Goal: Communication & Community: Answer question/provide support

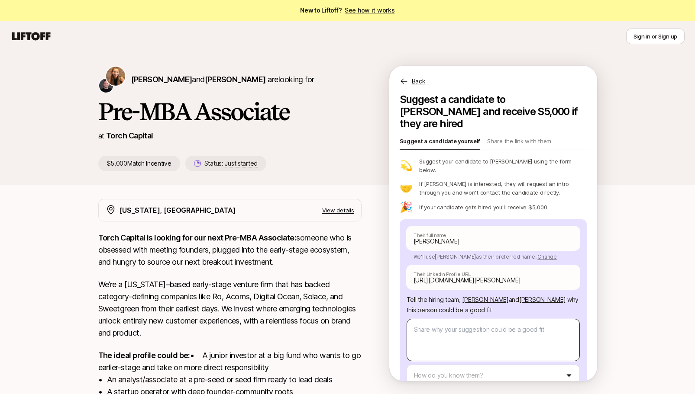
scroll to position [27, 0]
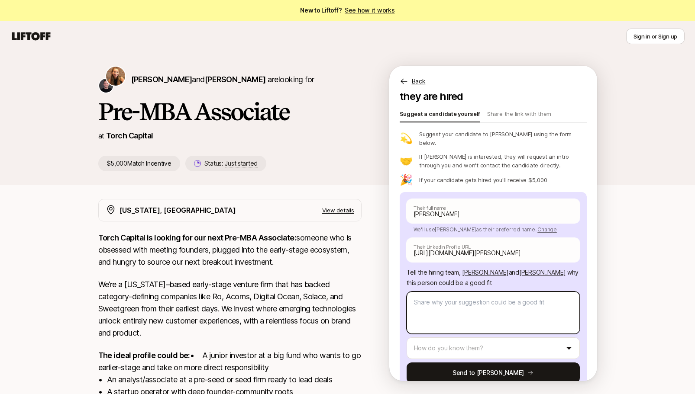
click at [459, 299] on textarea at bounding box center [492, 313] width 173 height 42
paste textarea "[PERSON_NAME] combines over 27 years of entrepreneurial and investment experien…"
type textarea "[PERSON_NAME] combines over 27 years of entrepreneurial and investment experien…"
type textarea "x"
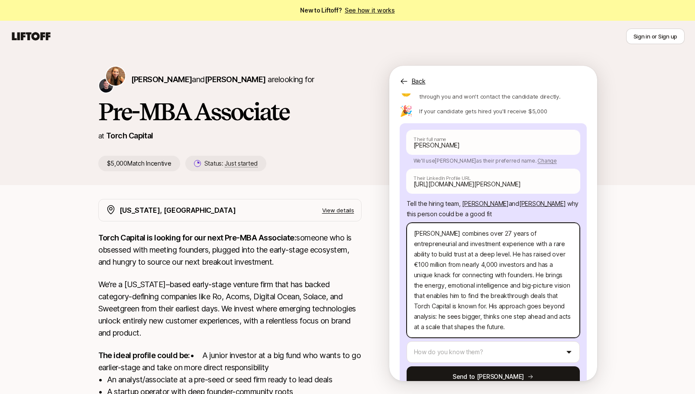
scroll to position [100, 0]
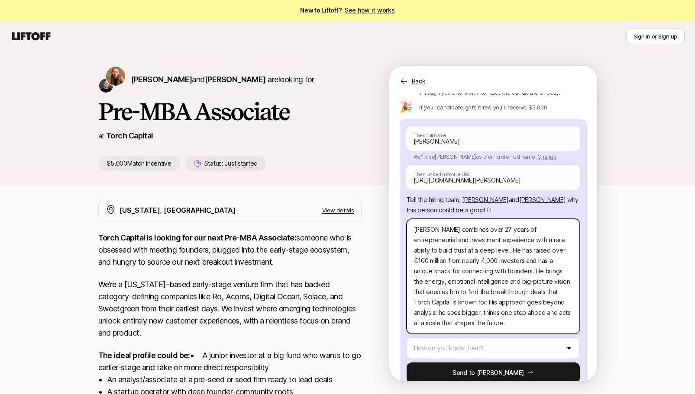
click at [474, 241] on textarea "[PERSON_NAME] combines over 27 years of entrepreneurial and investment experien…" at bounding box center [492, 276] width 173 height 115
type textarea "[PERSON_NAME] combines over 27 years of entrepreneurial and investment experien…"
type textarea "x"
type textarea "[PERSON_NAME] combines over 27 years of entrepreneurial and investment experien…"
type textarea "x"
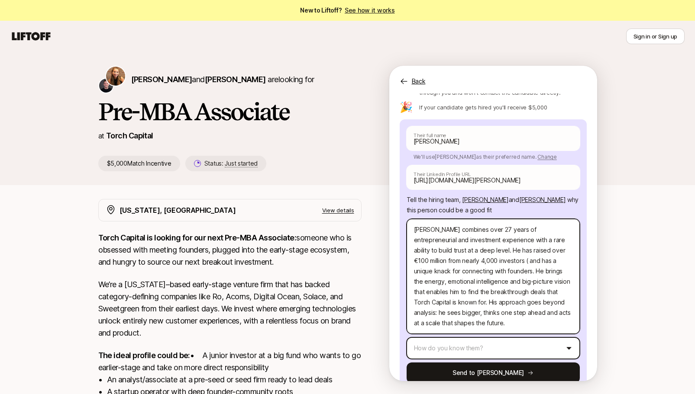
type textarea "[PERSON_NAME] combines over 27 years of entrepreneurial and investment experien…"
type textarea "x"
type textarea "[PERSON_NAME] combines over 27 years of entrepreneurial and investment experien…"
type textarea "x"
type textarea "[PERSON_NAME] combines over 27 years of entrepreneurial and investment experien…"
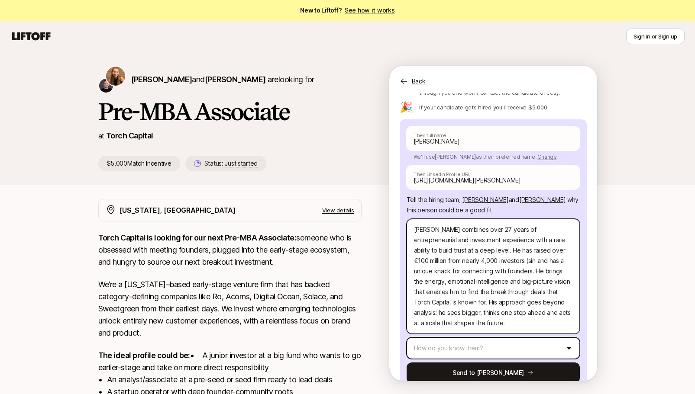
type textarea "x"
type textarea "[PERSON_NAME] combines over 27 years of entrepreneurial and investment experien…"
type textarea "x"
type textarea "[PERSON_NAME] combines over 27 years of entrepreneurial and investment experien…"
type textarea "x"
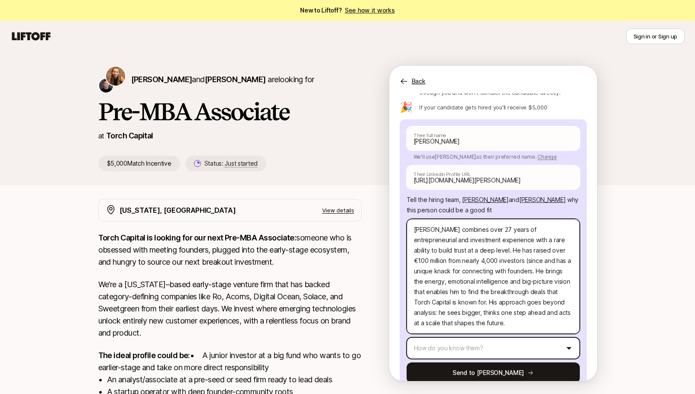
type textarea "[PERSON_NAME] combines over 27 years of entrepreneurial and investment experien…"
type textarea "x"
type textarea "[PERSON_NAME] combines over 27 years of entrepreneurial and investment experien…"
type textarea "x"
type textarea "[PERSON_NAME] combines over 27 years of entrepreneurial and investment experien…"
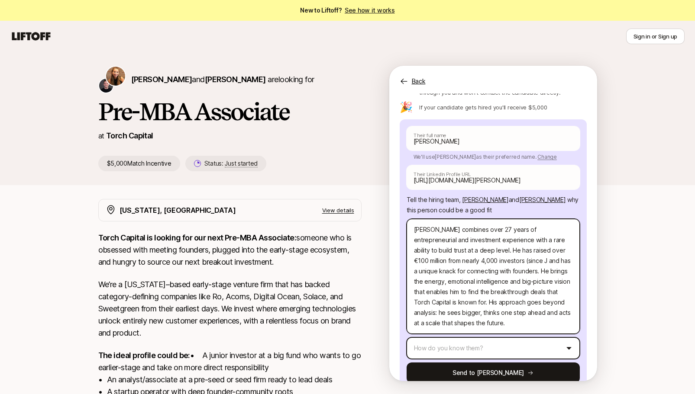
type textarea "x"
type textarea "[PERSON_NAME] combines over 27 years of entrepreneurial and investment experien…"
type textarea "x"
type textarea "[PERSON_NAME] combines over 27 years of entrepreneurial and investment experien…"
type textarea "x"
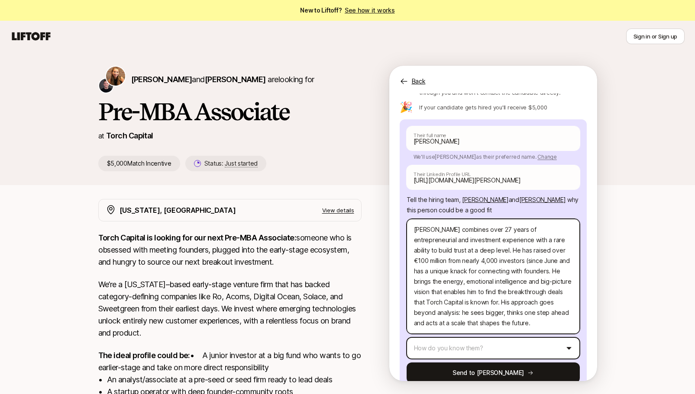
type textarea "[PERSON_NAME] combines over 27 years of entrepreneurial and investment experien…"
type textarea "x"
type textarea "[PERSON_NAME] combines over 27 years of entrepreneurial and investment experien…"
type textarea "x"
type textarea "[PERSON_NAME] combines over 27 years of entrepreneurial and investment experien…"
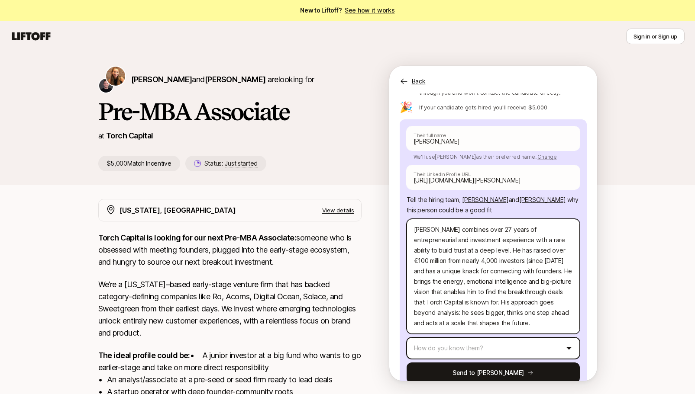
type textarea "x"
type textarea "[PERSON_NAME] combines over 27 years of entrepreneurial and investment experien…"
type textarea "x"
type textarea "[PERSON_NAME] combines over 27 years of entrepreneurial and investment experien…"
type textarea "x"
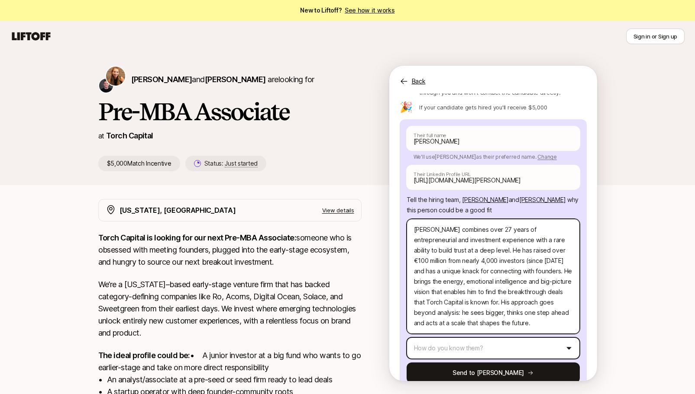
type textarea "[PERSON_NAME] combines over 27 years of entrepreneurial and investment experien…"
type textarea "x"
type textarea "[PERSON_NAME] combines over 27 years of entrepreneurial and investment experien…"
type textarea "x"
type textarea "[PERSON_NAME] combines over 27 years of entrepreneurial and investment experien…"
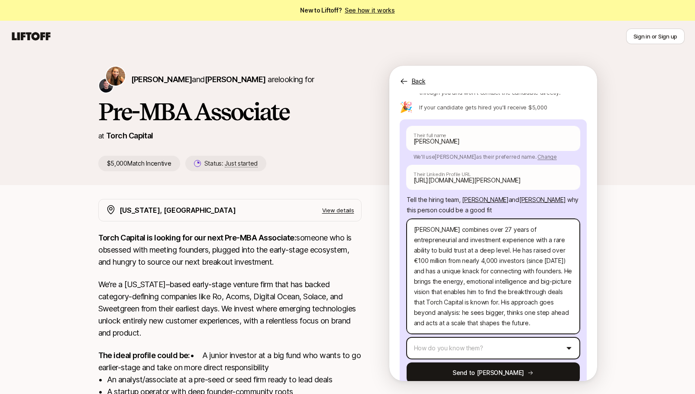
type textarea "x"
drag, startPoint x: 528, startPoint y: 241, endPoint x: 532, endPoint y: 251, distance: 11.4
click at [532, 251] on textarea "[PERSON_NAME] combines over 27 years of entrepreneurial and investment experien…" at bounding box center [492, 276] width 173 height 115
click at [483, 256] on textarea "[PERSON_NAME] combines over 27 years of entrepreneurial and investment experien…" at bounding box center [492, 276] width 173 height 115
click at [448, 249] on textarea "[PERSON_NAME] combines over 27 years of entrepreneurial and investment experien…" at bounding box center [492, 276] width 173 height 115
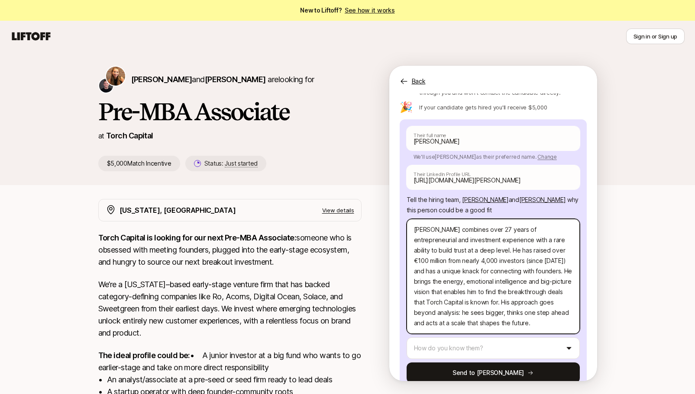
type textarea "[PERSON_NAME] combines over 27 years of entrepreneurial and investment experien…"
type textarea "x"
type textarea "[PERSON_NAME] combines over 27 years of entrepreneurial and investment experien…"
type textarea "x"
type textarea "[PERSON_NAME] combines over 27 years of entrepreneurial and investment experien…"
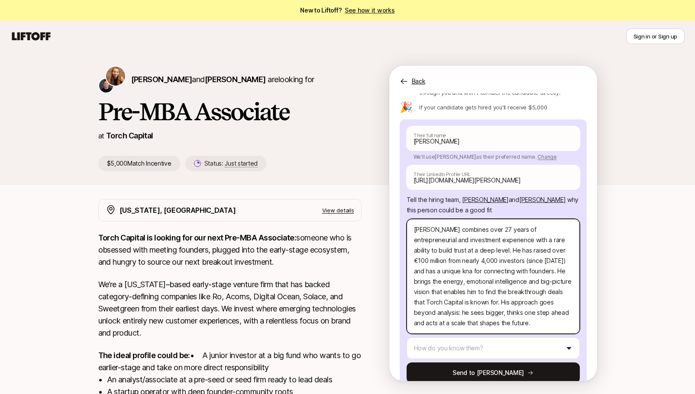
type textarea "x"
type textarea "[PERSON_NAME] combines over 27 years of entrepreneurial and investment experien…"
type textarea "x"
type textarea "[PERSON_NAME] combines over 27 years of entrepreneurial and investment experien…"
type textarea "x"
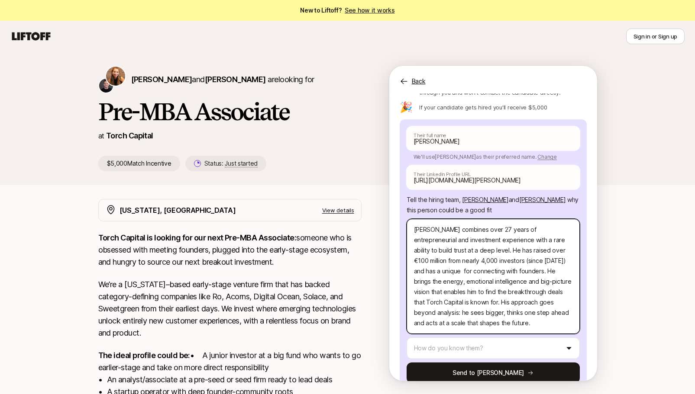
type textarea "[PERSON_NAME] combines over 27 years of entrepreneurial and investment experien…"
type textarea "x"
type textarea "[PERSON_NAME] combines over 27 years of entrepreneurial and investment experien…"
type textarea "x"
type textarea "[PERSON_NAME] combines over 27 years of entrepreneurial and investment experien…"
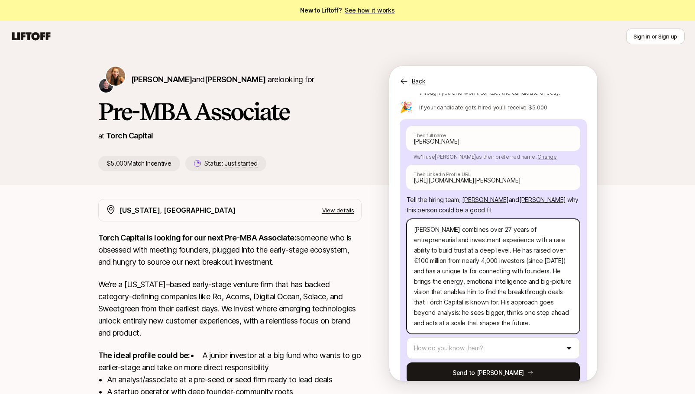
type textarea "x"
type textarea "[PERSON_NAME] combines over 27 years of entrepreneurial and investment experien…"
type textarea "x"
type textarea "[PERSON_NAME] combines over 27 years of entrepreneurial and investment experien…"
type textarea "x"
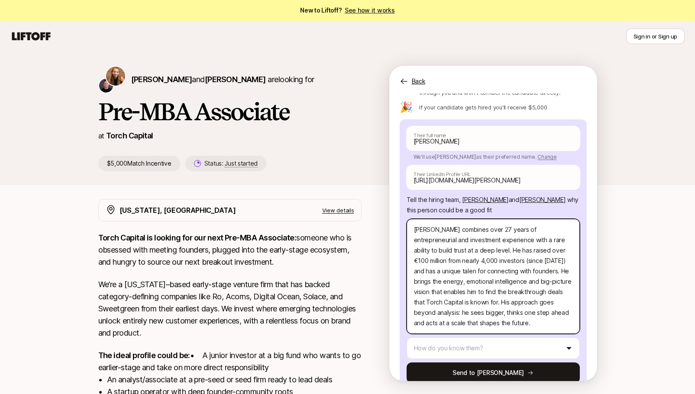
type textarea "[PERSON_NAME] combines over 27 years of entrepreneurial and investment experien…"
type textarea "x"
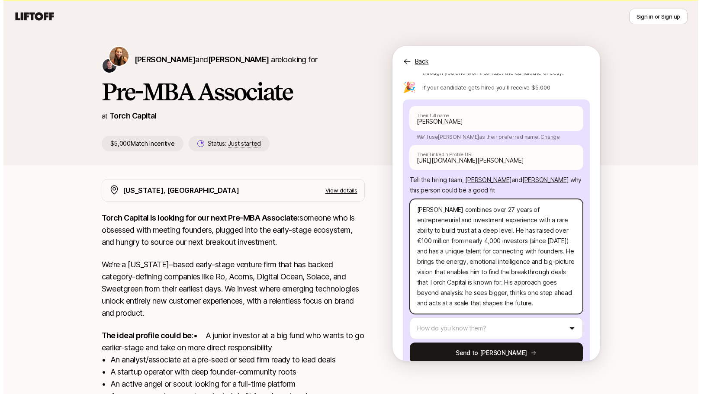
scroll to position [23, 0]
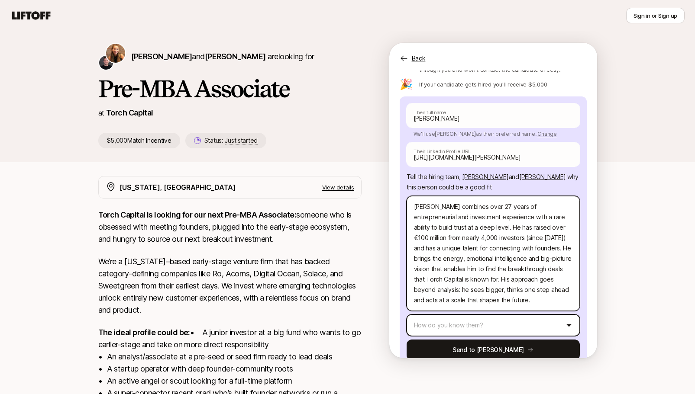
type textarea "[PERSON_NAME] combines over 27 years of entrepreneurial and investment experien…"
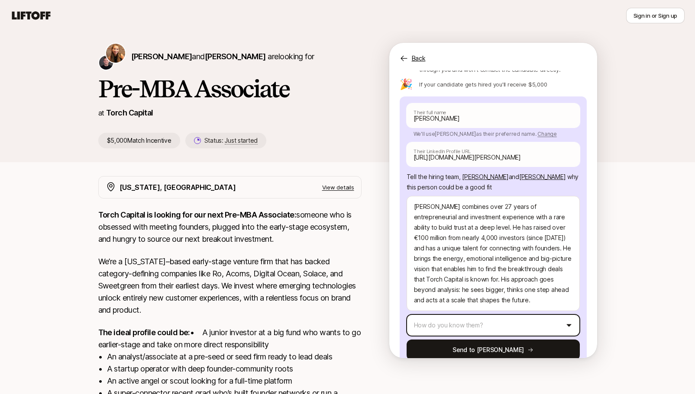
click at [496, 311] on html "New to Liftoff? See how it works Sign in or Sign up Sign in or Sign up [PERSON_…" at bounding box center [347, 174] width 695 height 394
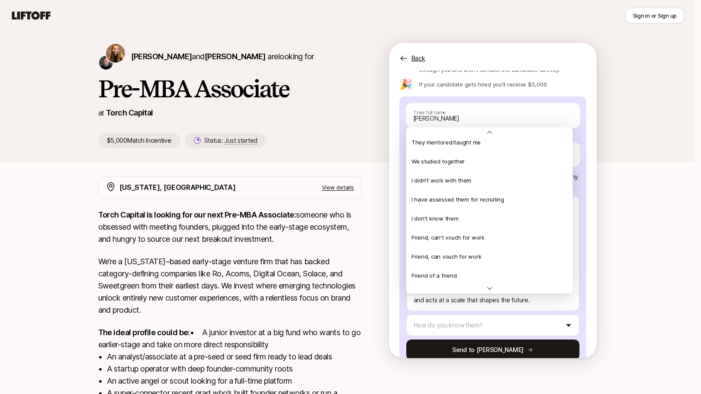
scroll to position [187, 0]
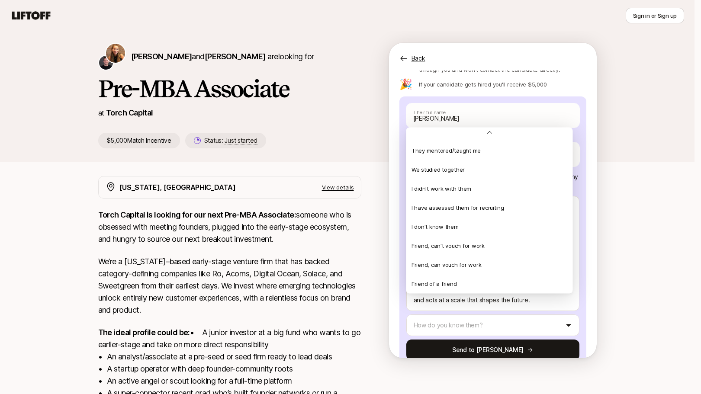
type textarea "x"
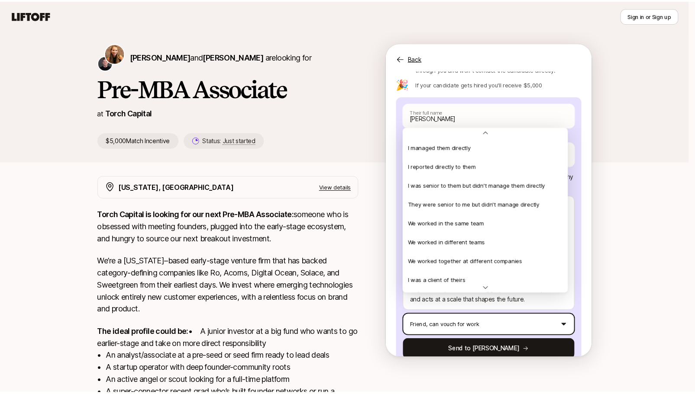
scroll to position [178, 0]
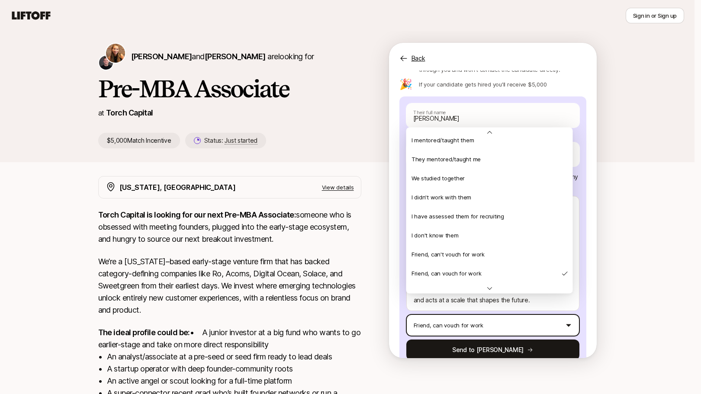
click at [463, 307] on html "New to Liftoff? See how it works Sign in or Sign up Sign in or Sign up [PERSON_…" at bounding box center [350, 174] width 701 height 394
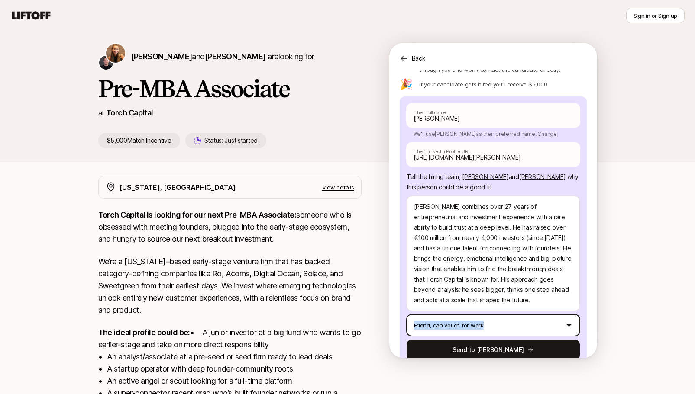
drag, startPoint x: 397, startPoint y: 303, endPoint x: 494, endPoint y: 297, distance: 97.6
click at [494, 297] on div "Suggest a candidate to [PERSON_NAME] and receive $5,000 if they are hired Sugge…" at bounding box center [493, 215] width 208 height 288
copy p "Friend, can vouch for work"
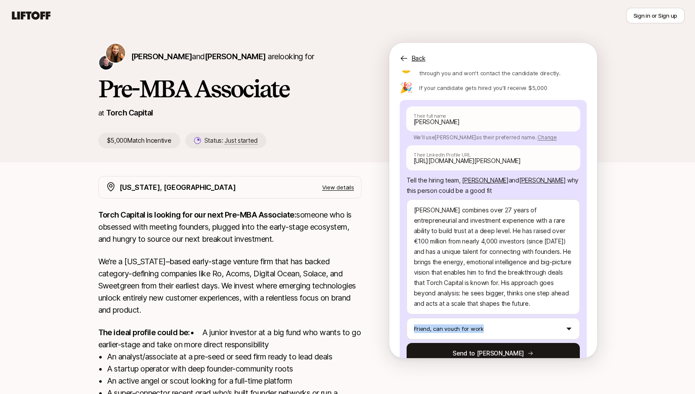
scroll to position [100, 0]
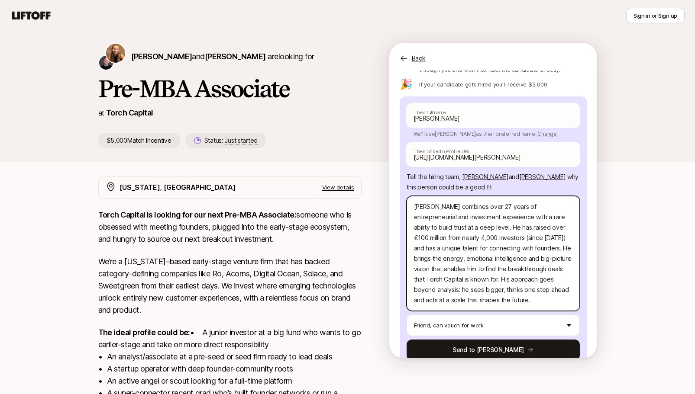
drag, startPoint x: 532, startPoint y: 273, endPoint x: 534, endPoint y: 278, distance: 5.6
click at [532, 275] on textarea "[PERSON_NAME] combines over 27 years of entrepreneurial and investment experien…" at bounding box center [492, 253] width 173 height 115
click at [535, 280] on textarea "[PERSON_NAME] combines over 27 years of entrepreneurial and investment experien…" at bounding box center [492, 253] width 173 height 115
type textarea "[PERSON_NAME] combines over 27 years of entrepreneurial and investment experien…"
type textarea "x"
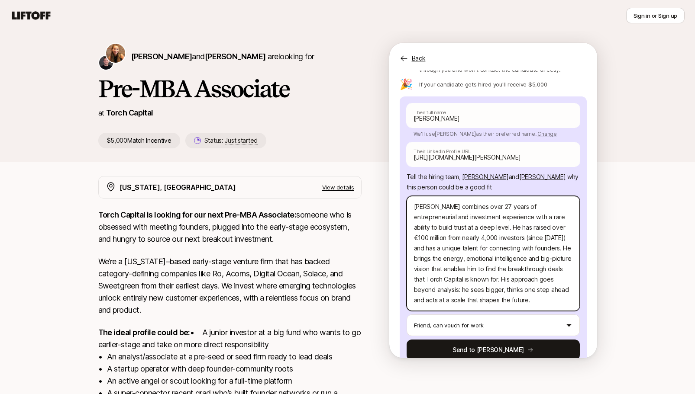
scroll to position [10, 0]
type textarea "[PERSON_NAME] combines over 27 years of entrepreneurial and investment experien…"
type textarea "x"
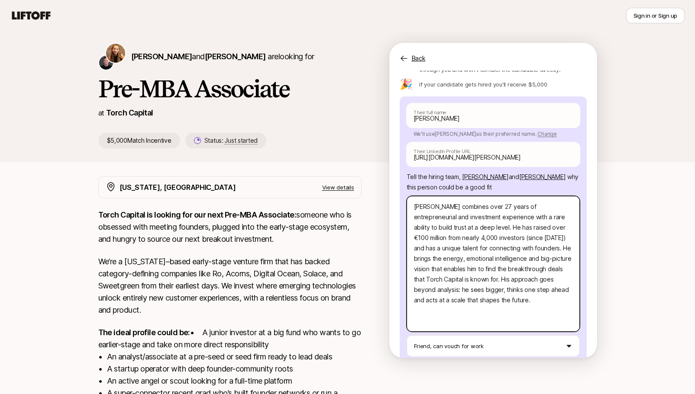
paste textarea "Where I know him from I know [PERSON_NAME] from his work as a founder and inves…"
type textarea "[PERSON_NAME] combines over 27 years of entrepreneurial and investment experien…"
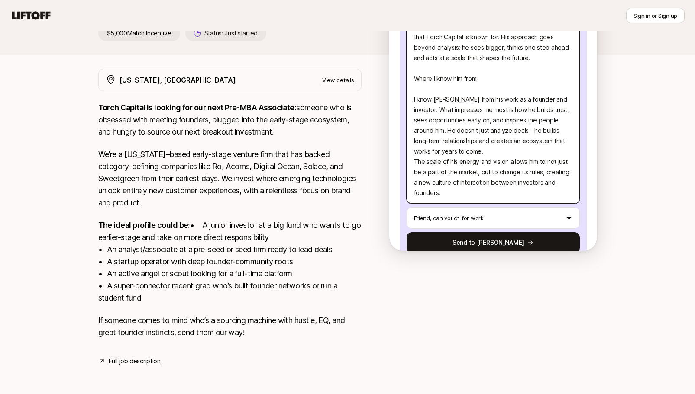
drag, startPoint x: 413, startPoint y: 166, endPoint x: 480, endPoint y: 161, distance: 66.4
click at [480, 161] on textarea "[PERSON_NAME] combines over 27 years of entrepreneurial and investment experien…" at bounding box center [492, 79] width 173 height 250
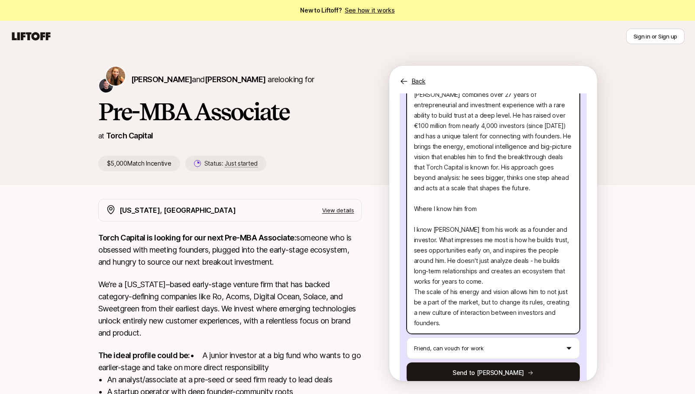
scroll to position [163, 0]
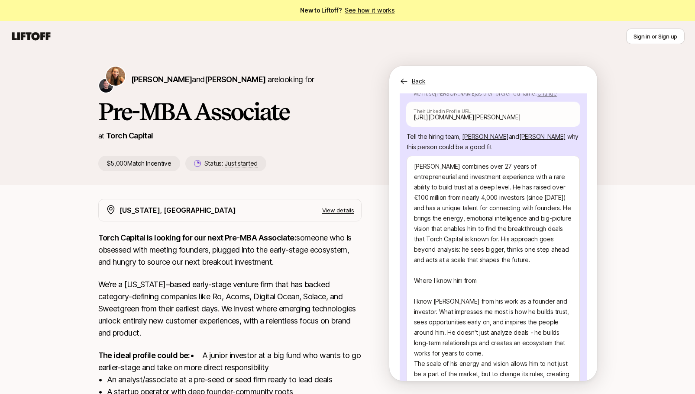
click at [404, 80] on icon at bounding box center [404, 81] width 9 height 9
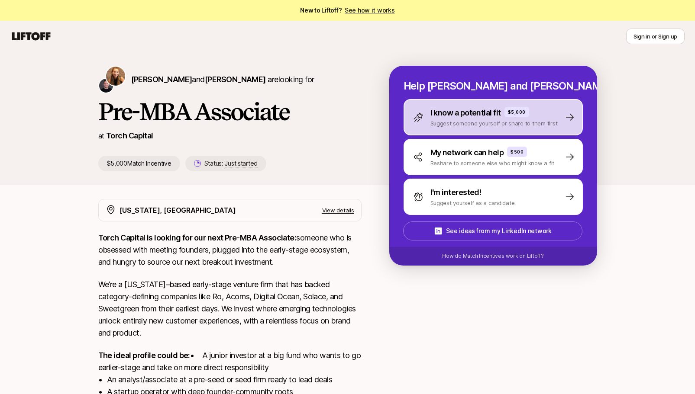
click at [525, 119] on p "Suggest someone yourself or share to them first" at bounding box center [493, 123] width 127 height 9
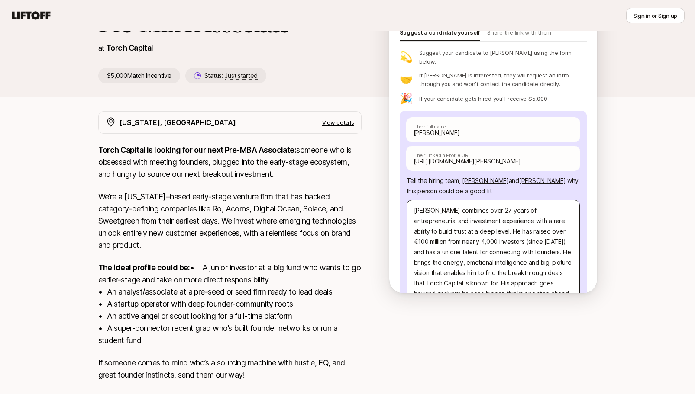
scroll to position [0, 0]
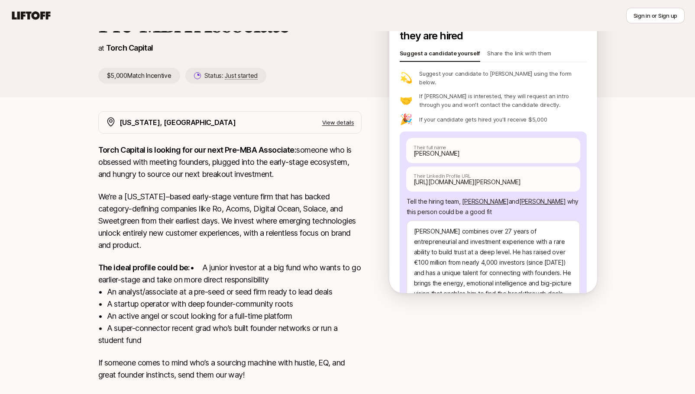
click at [502, 49] on p "Share the link with them" at bounding box center [519, 55] width 64 height 12
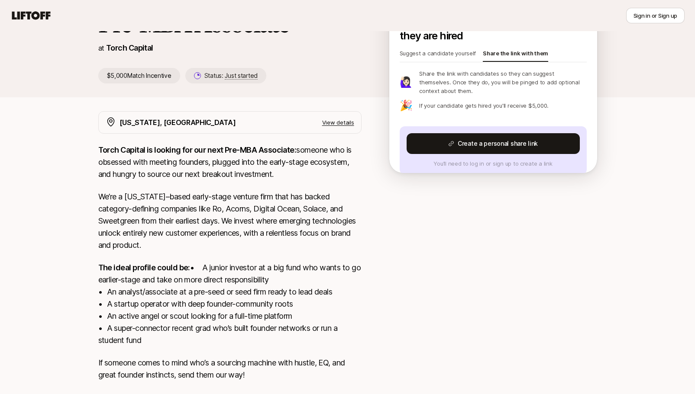
click at [442, 49] on p "Suggest a candidate yourself" at bounding box center [438, 55] width 77 height 12
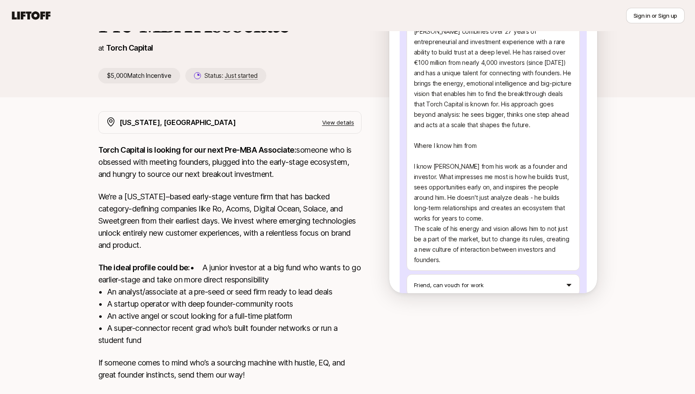
scroll to position [225, 0]
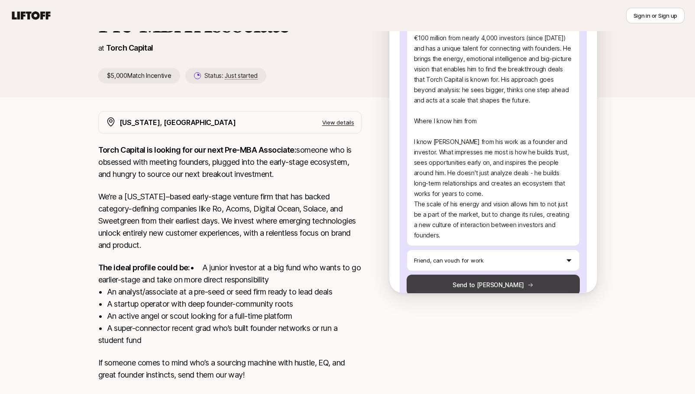
click at [489, 275] on button "Send to [PERSON_NAME]" at bounding box center [492, 285] width 173 height 21
type textarea "x"
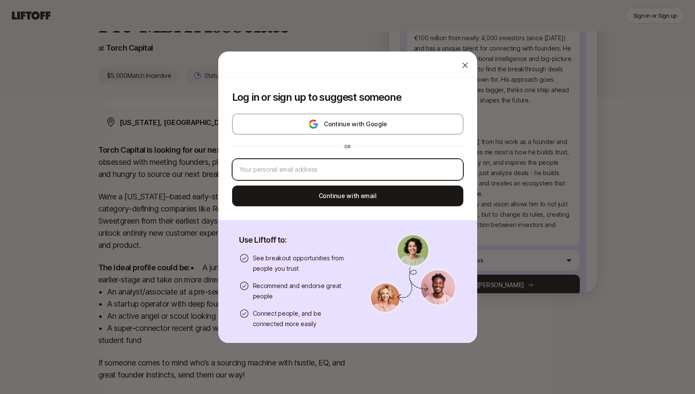
click at [318, 171] on input "email" at bounding box center [347, 169] width 216 height 10
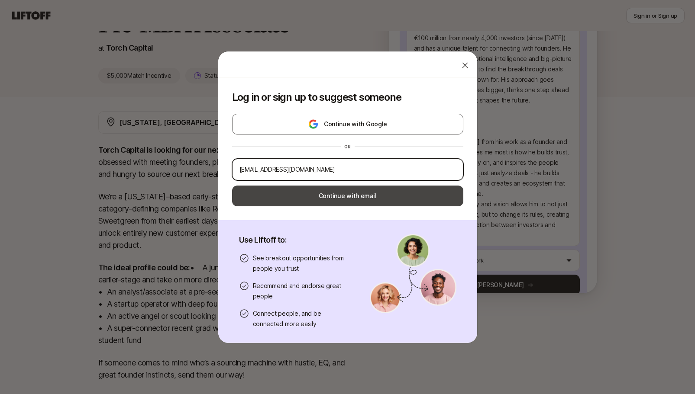
type input "[EMAIL_ADDRESS][DOMAIN_NAME]"
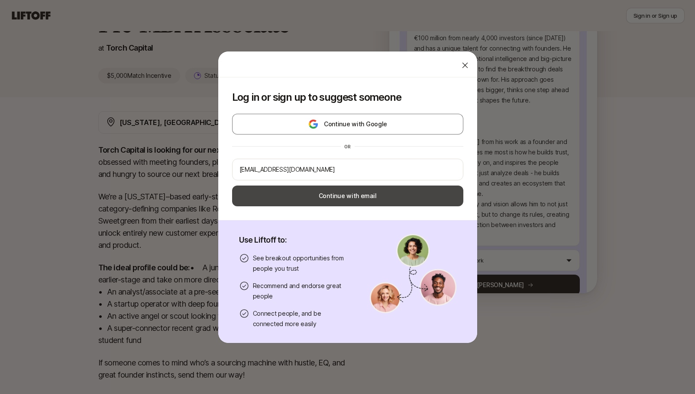
click at [345, 194] on button "Continue with email" at bounding box center [347, 196] width 231 height 21
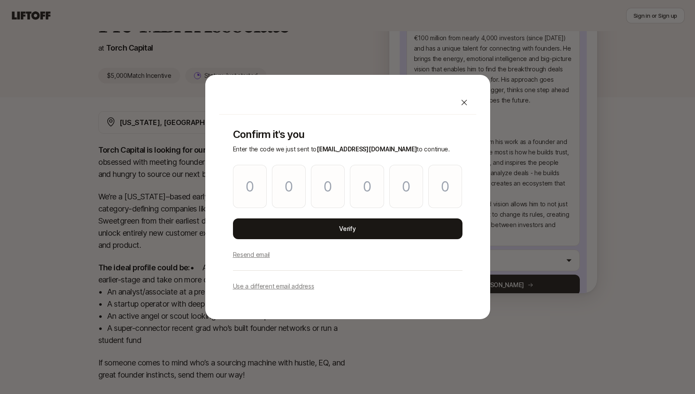
type input "2"
type input "7"
type input "1"
type input "4"
type input "7"
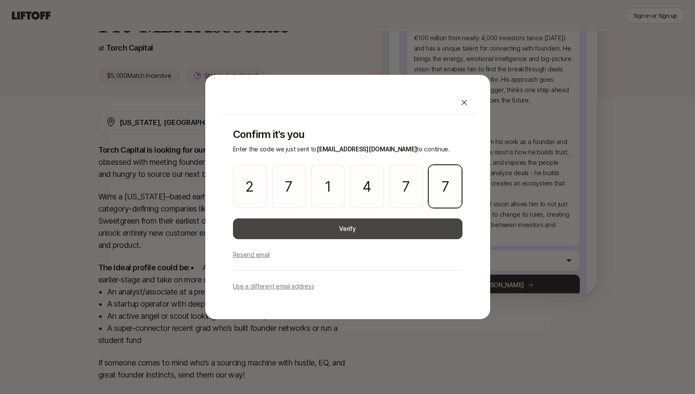
type input "7"
click at [342, 230] on button "Verify" at bounding box center [347, 229] width 229 height 21
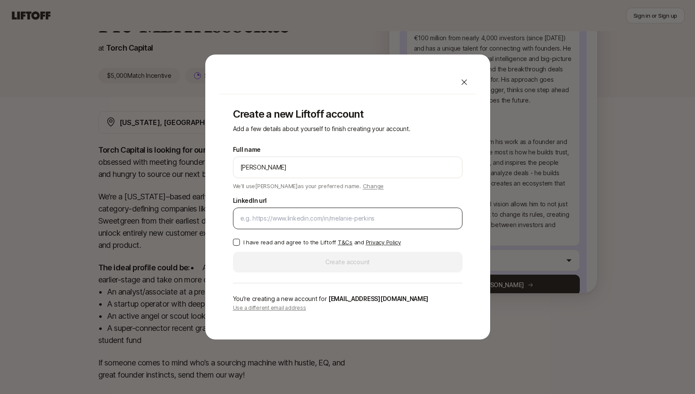
type input "[PERSON_NAME]"
click at [401, 226] on div at bounding box center [347, 219] width 229 height 22
click at [387, 217] on input "LinkedIn url" at bounding box center [347, 218] width 215 height 10
click at [237, 241] on button "I have read and agree to the Liftoff T&Cs and Privacy Policy" at bounding box center [236, 242] width 7 height 7
click at [413, 220] on input "LinkedIn url" at bounding box center [347, 218] width 215 height 10
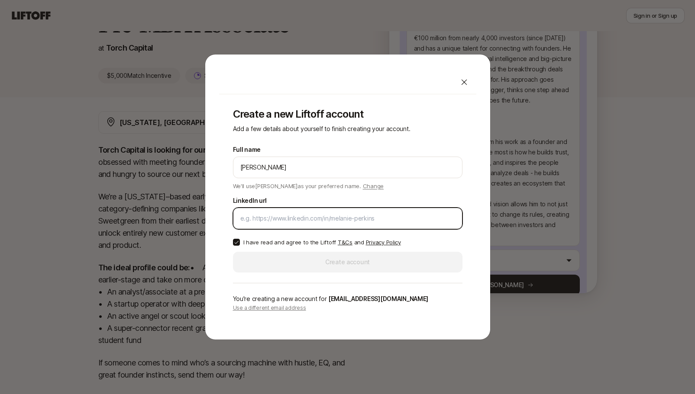
paste input "[URL][DOMAIN_NAME]"
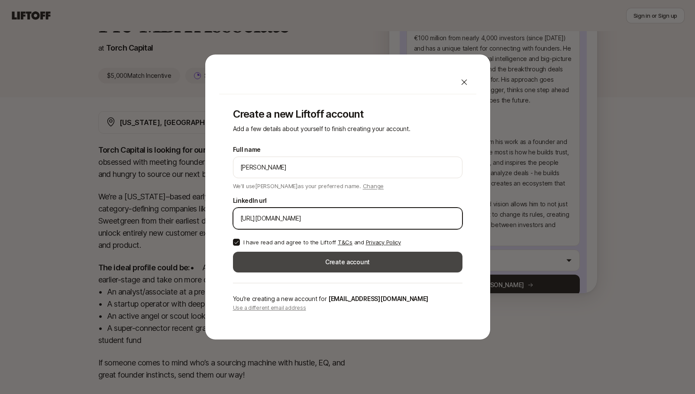
type input "[URL][DOMAIN_NAME]"
click at [351, 261] on button "Create account" at bounding box center [347, 262] width 229 height 21
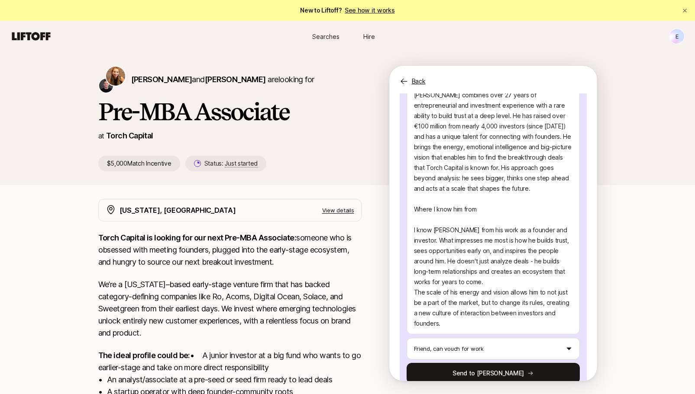
scroll to position [225, 0]
click at [496, 363] on button "Send to [PERSON_NAME]" at bounding box center [492, 373] width 173 height 21
type textarea "x"
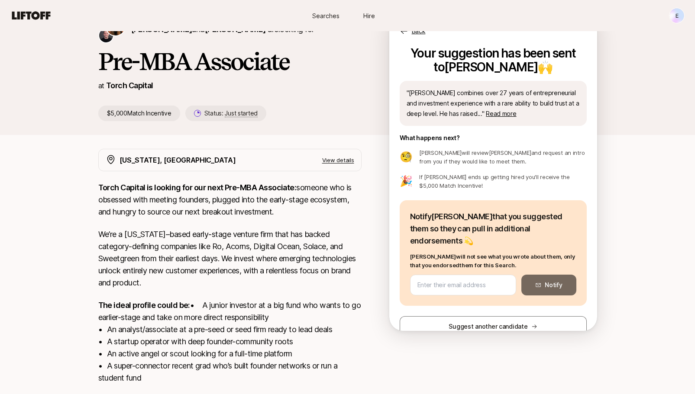
scroll to position [4, 0]
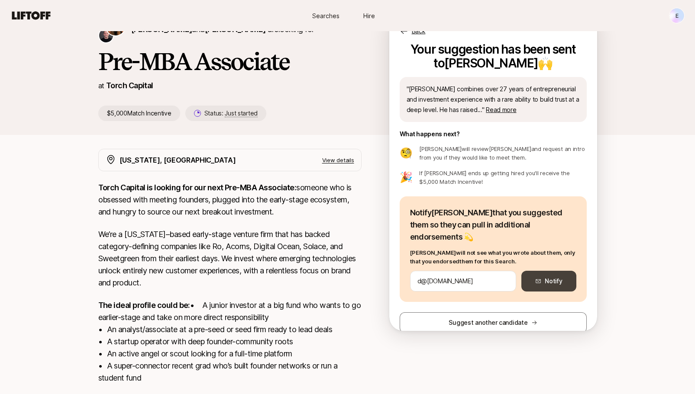
type input "d@[DOMAIN_NAME]"
click at [553, 271] on button "Notify" at bounding box center [548, 281] width 55 height 21
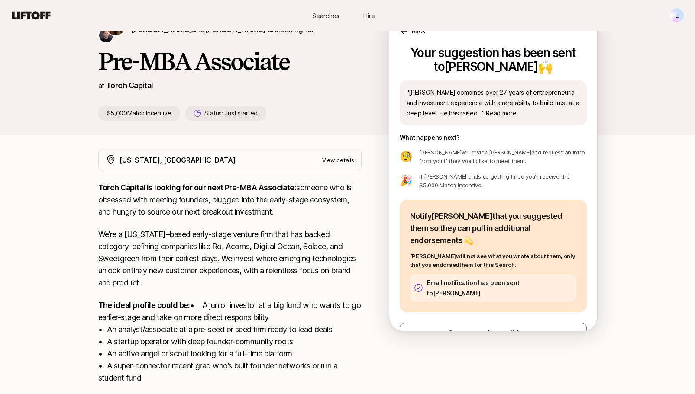
scroll to position [0, 0]
